Goal: Task Accomplishment & Management: Manage account settings

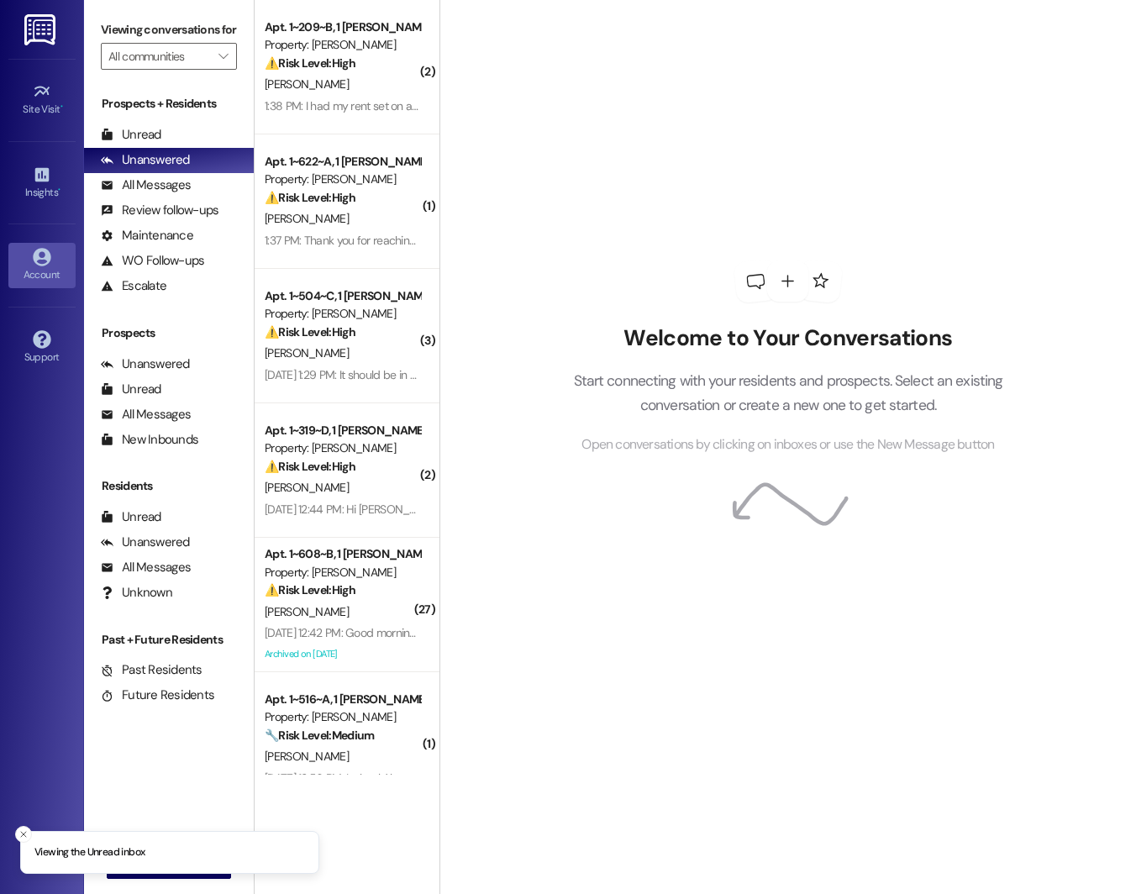
click at [44, 267] on div "Account" at bounding box center [42, 274] width 84 height 17
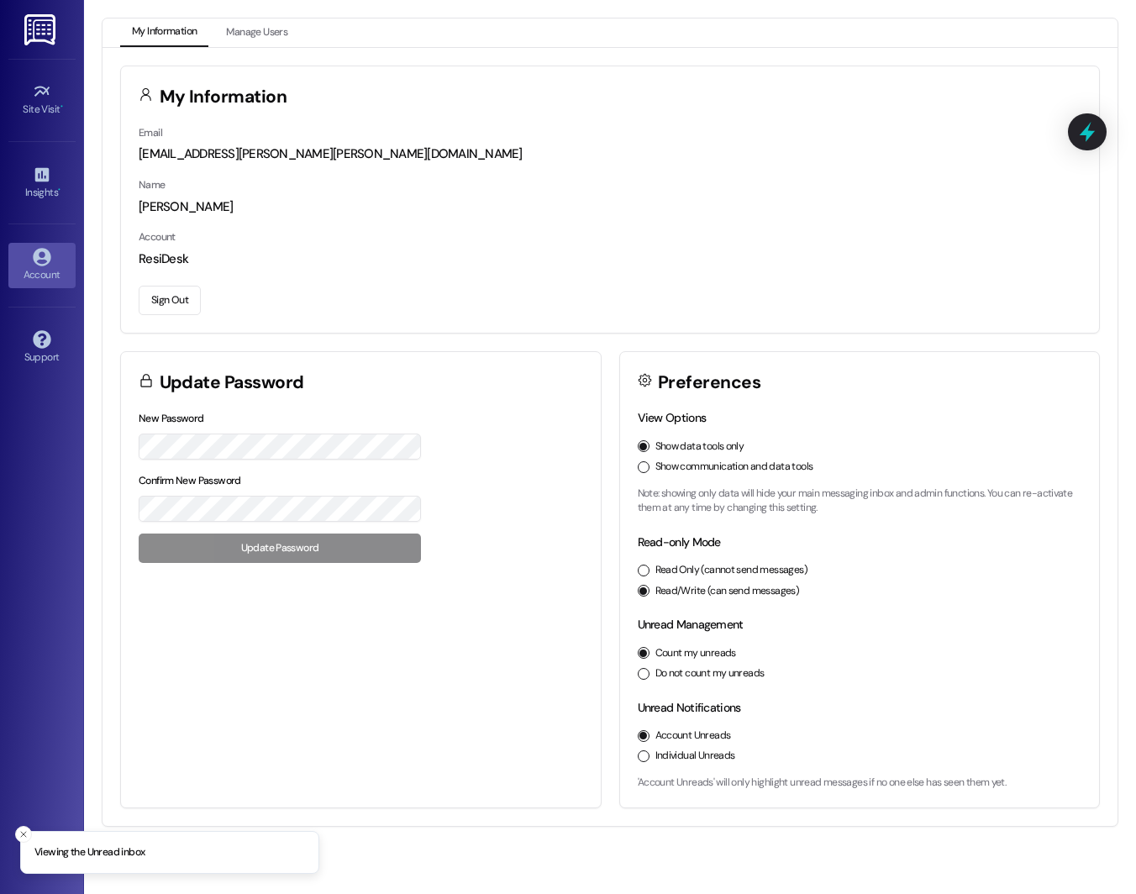
click at [176, 288] on button "Sign Out" at bounding box center [170, 300] width 62 height 29
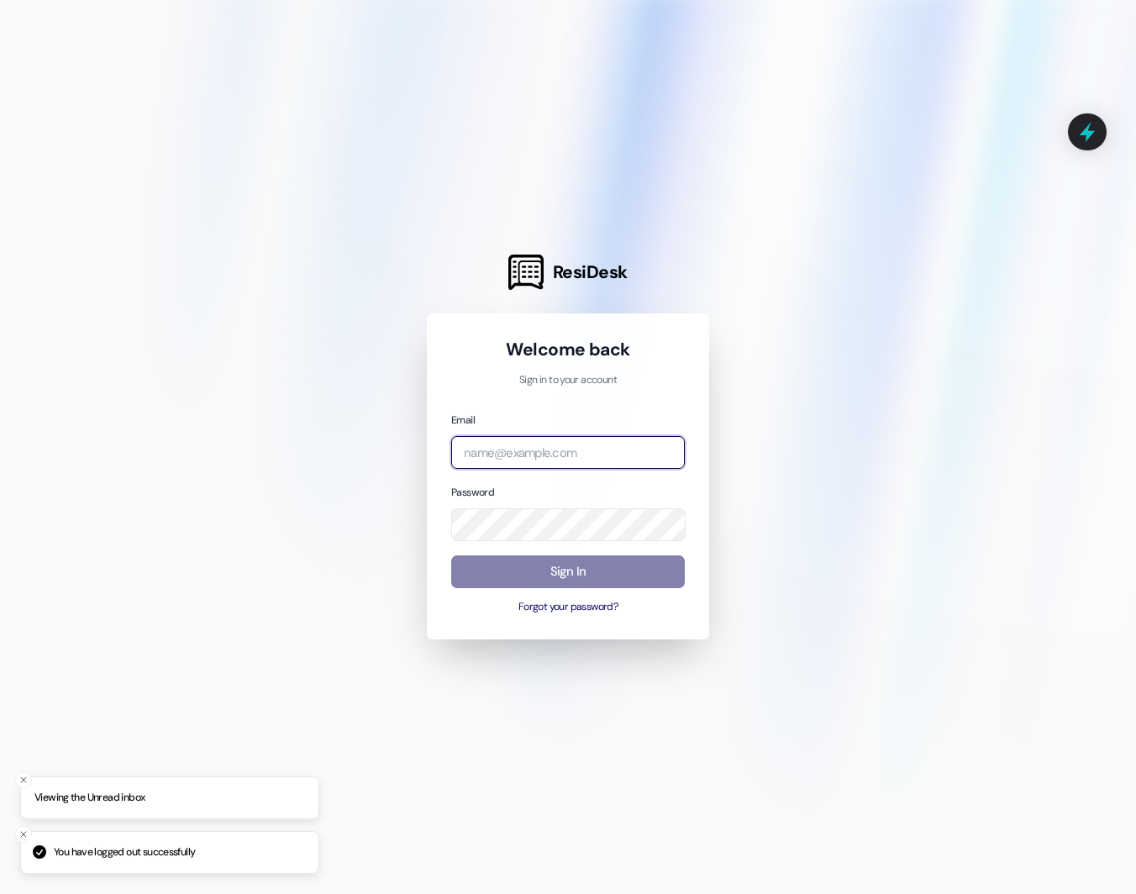
click at [517, 444] on input "email" at bounding box center [568, 452] width 234 height 33
type input "[EMAIL_ADDRESS][DOMAIN_NAME]"
